Goal: Task Accomplishment & Management: Use online tool/utility

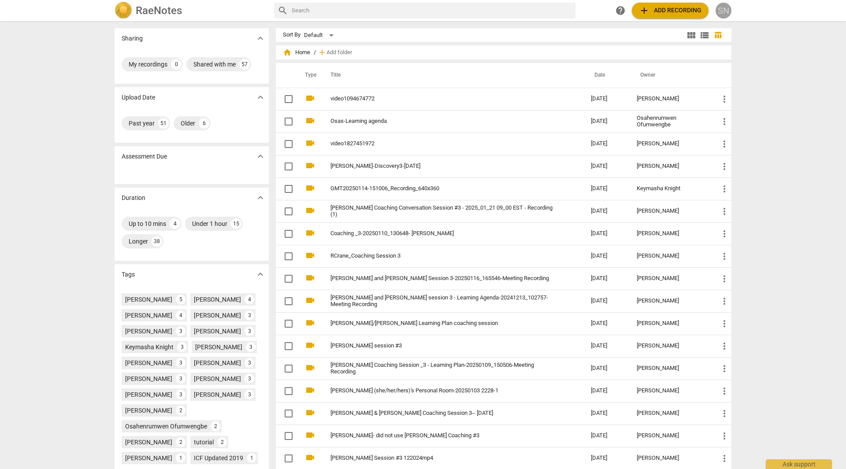
click at [730, 11] on div "SN" at bounding box center [723, 11] width 16 height 16
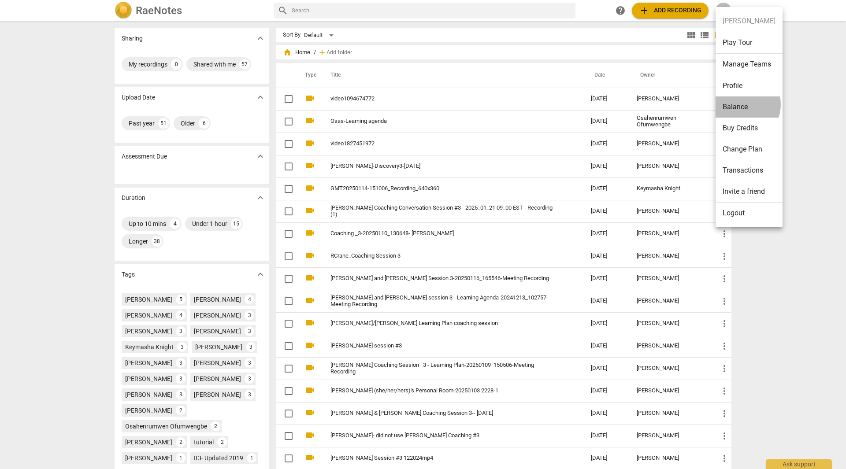
click at [738, 104] on li "Balance" at bounding box center [748, 106] width 67 height 21
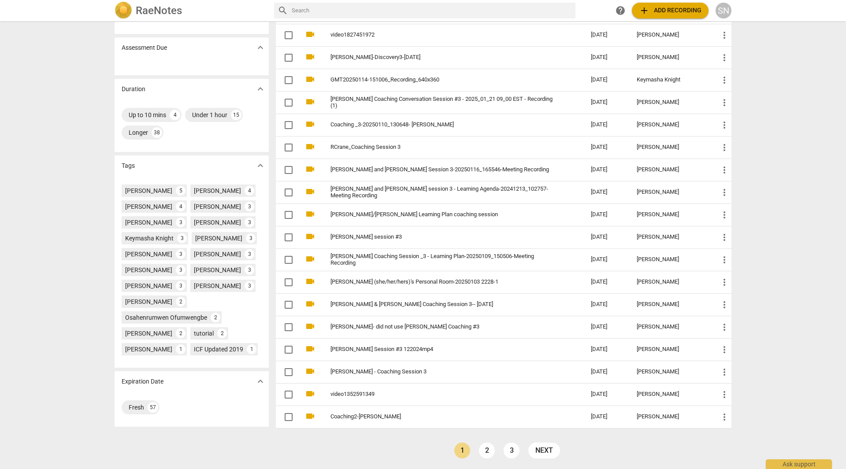
scroll to position [110, 0]
click at [666, 10] on span "add Add recording" at bounding box center [670, 10] width 63 height 11
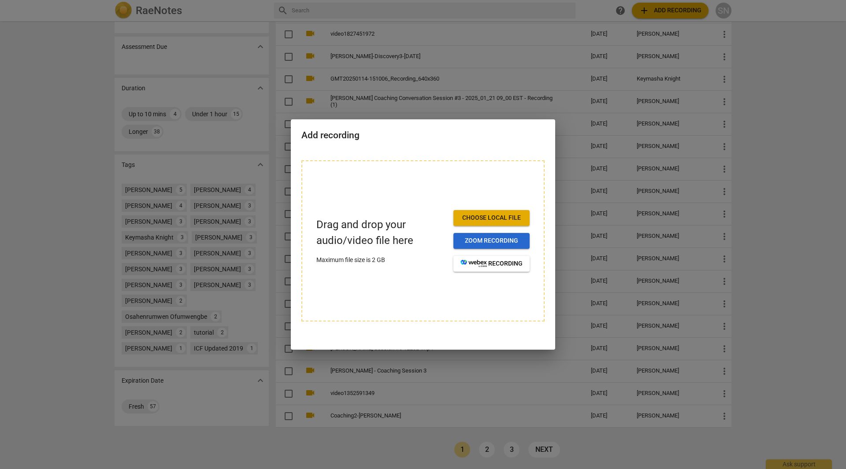
click at [484, 243] on span "Zoom recording" at bounding box center [491, 241] width 62 height 9
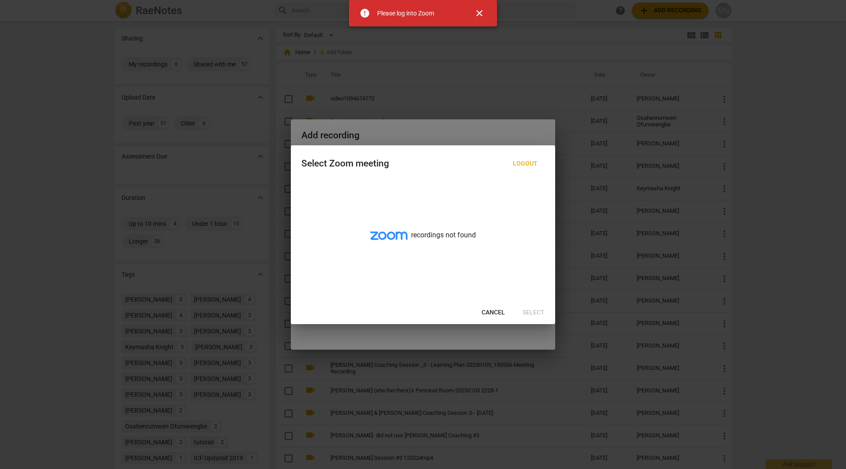
click at [481, 10] on span "close" at bounding box center [479, 13] width 11 height 11
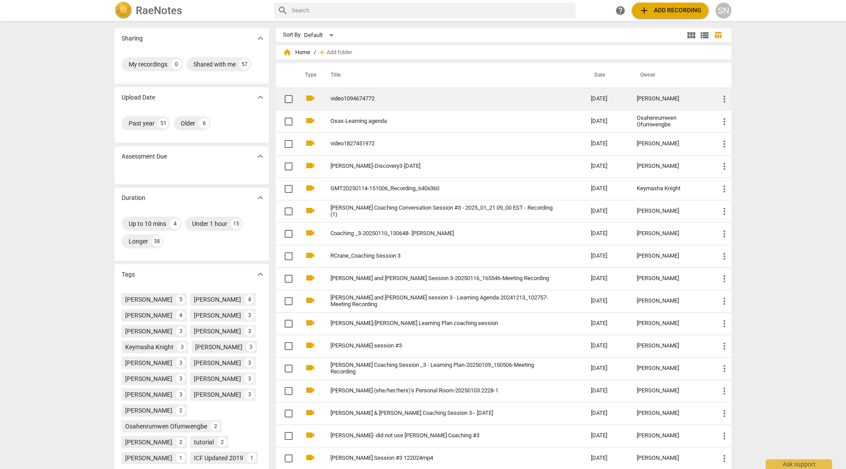
click at [345, 103] on td "video1094674772" at bounding box center [452, 99] width 264 height 22
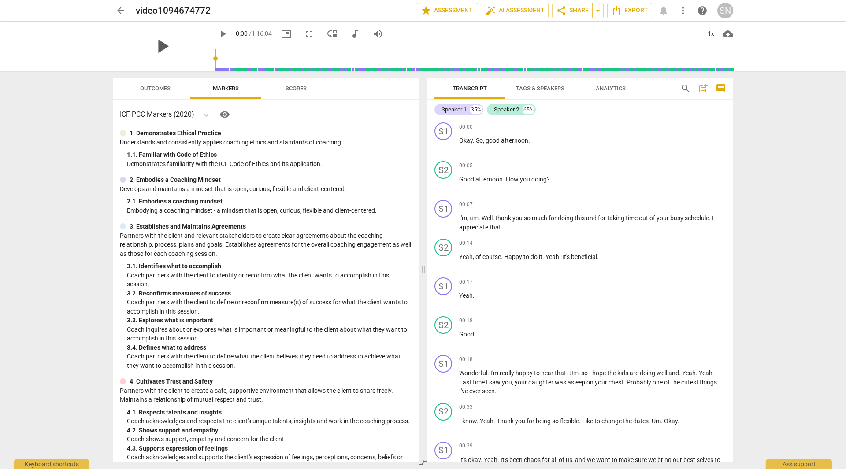
click at [161, 52] on span "play_arrow" at bounding box center [162, 46] width 23 height 23
type input "26"
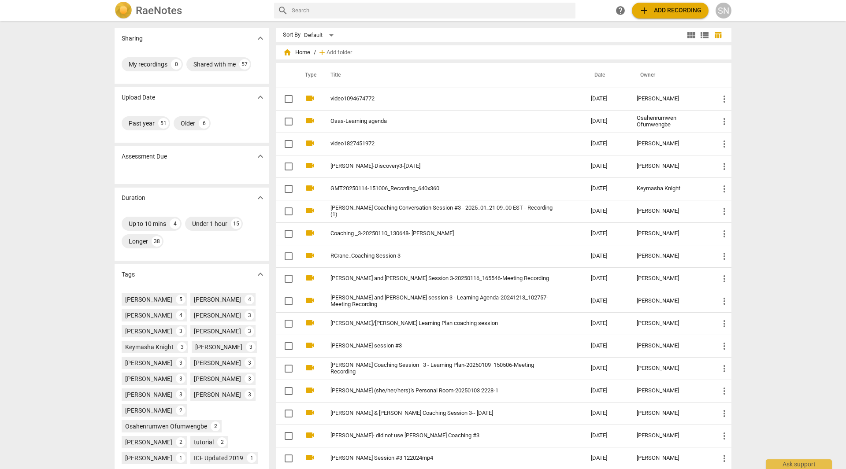
click at [661, 13] on span "add Add recording" at bounding box center [670, 10] width 63 height 11
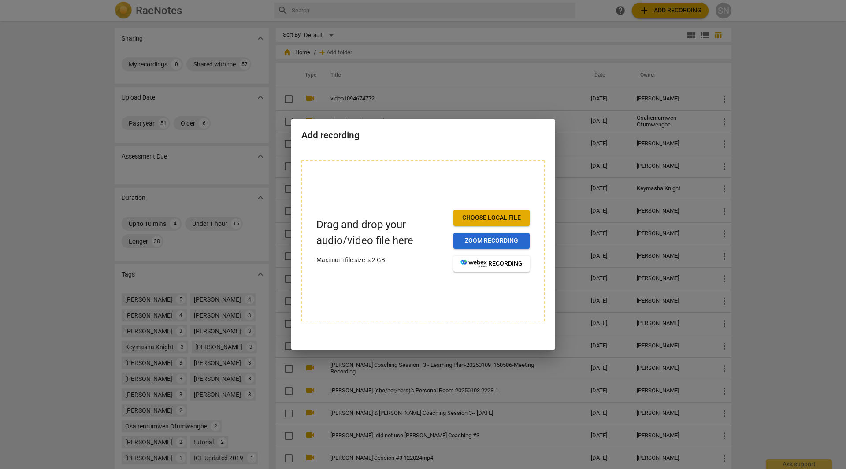
click at [478, 239] on span "Zoom recording" at bounding box center [491, 241] width 62 height 9
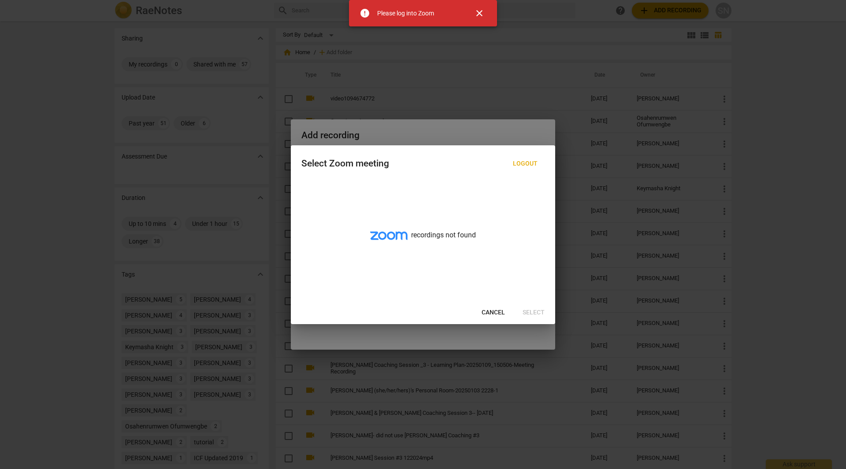
click at [481, 8] on span "close" at bounding box center [479, 13] width 11 height 11
click at [521, 161] on span "Logout" at bounding box center [525, 163] width 25 height 9
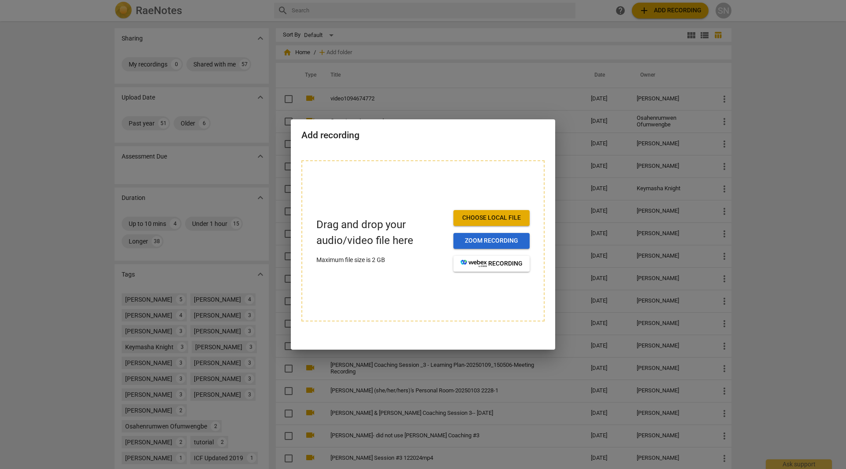
click at [474, 238] on span "Zoom recording" at bounding box center [491, 241] width 62 height 9
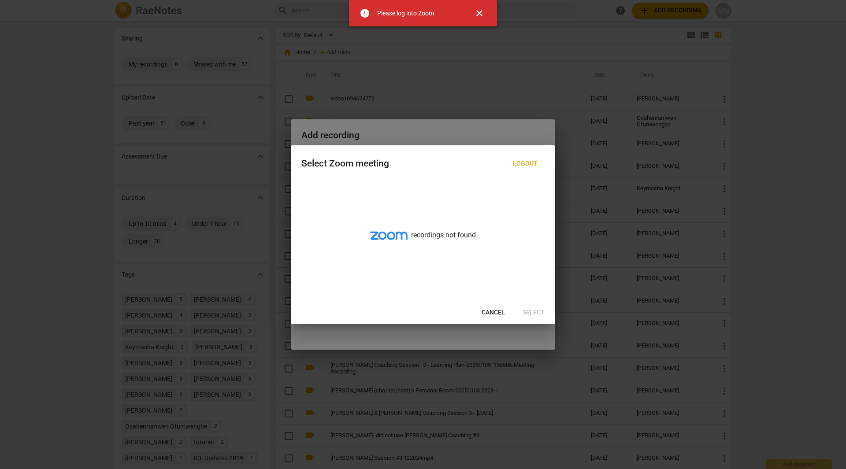
click at [526, 167] on span "Logout" at bounding box center [525, 163] width 25 height 9
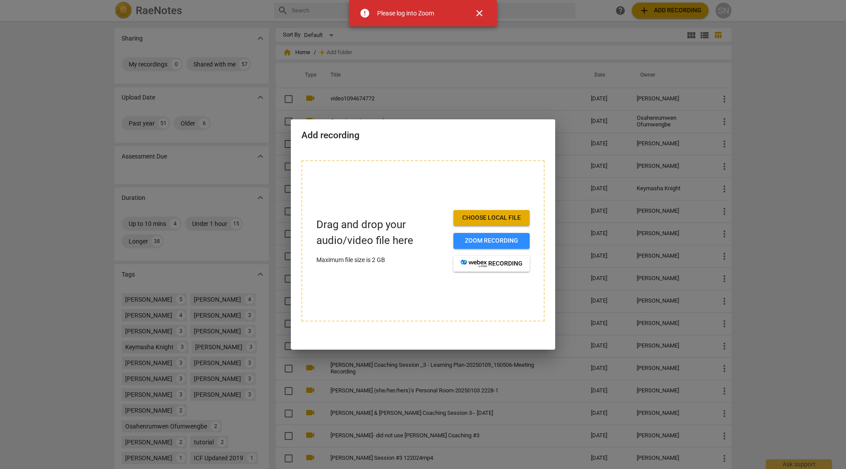
click at [481, 6] on button "close" at bounding box center [479, 13] width 21 height 21
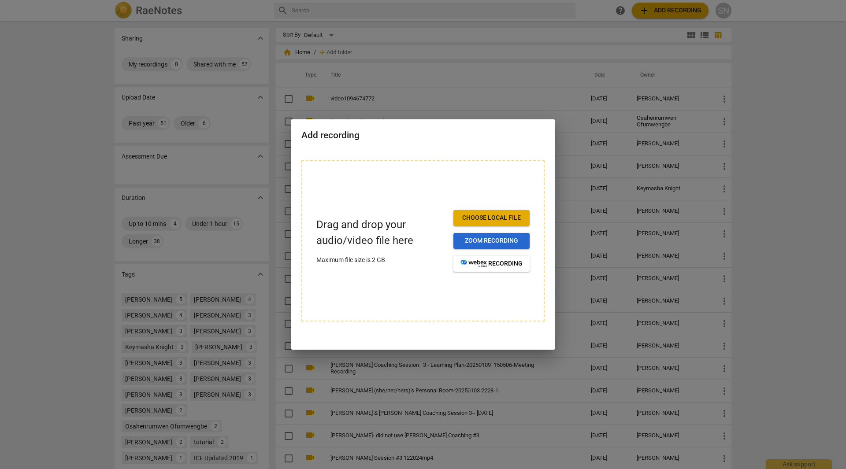
click at [490, 242] on span "Zoom recording" at bounding box center [491, 241] width 62 height 9
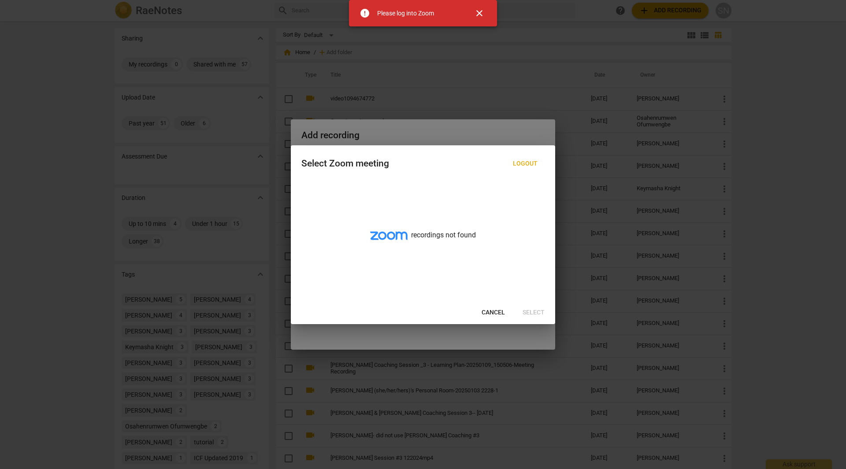
click at [482, 12] on span "close" at bounding box center [479, 13] width 11 height 11
click at [526, 162] on span "Logout" at bounding box center [525, 163] width 25 height 9
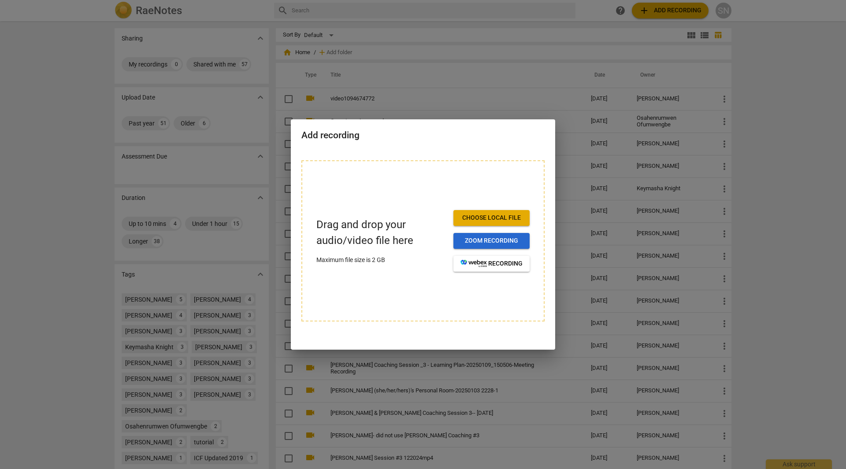
click at [474, 243] on span "Zoom recording" at bounding box center [491, 241] width 62 height 9
